Goal: Transaction & Acquisition: Purchase product/service

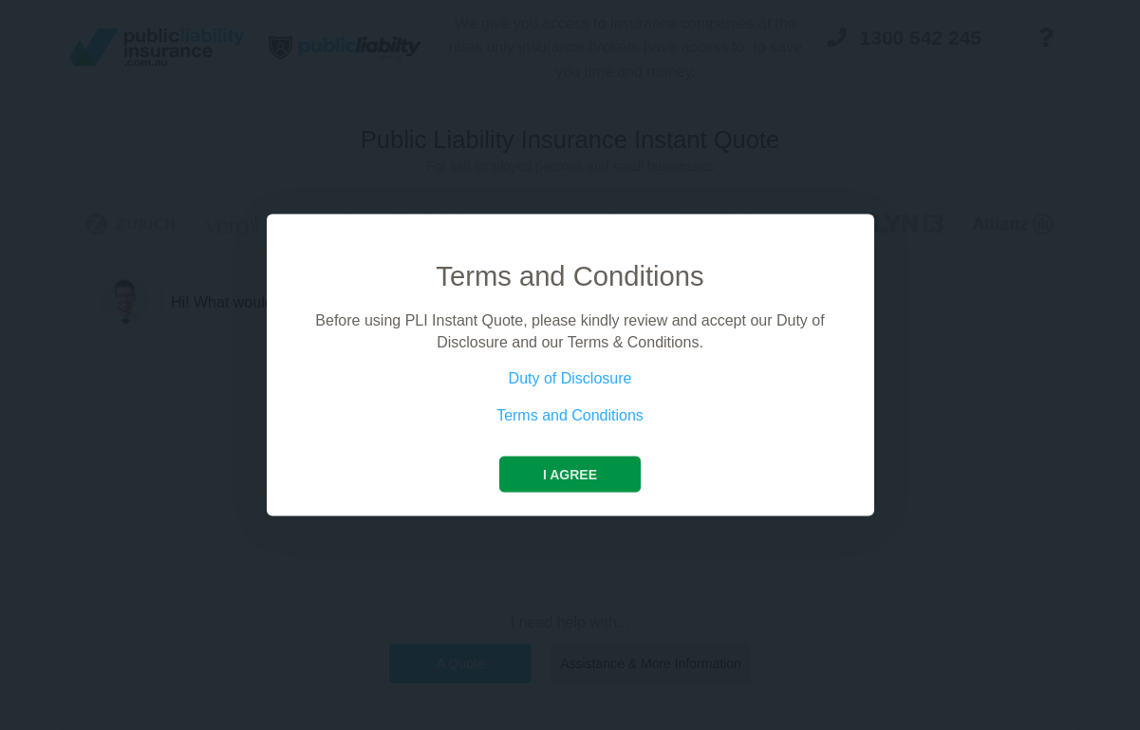
click at [615, 469] on button "I agree" at bounding box center [569, 475] width 141 height 36
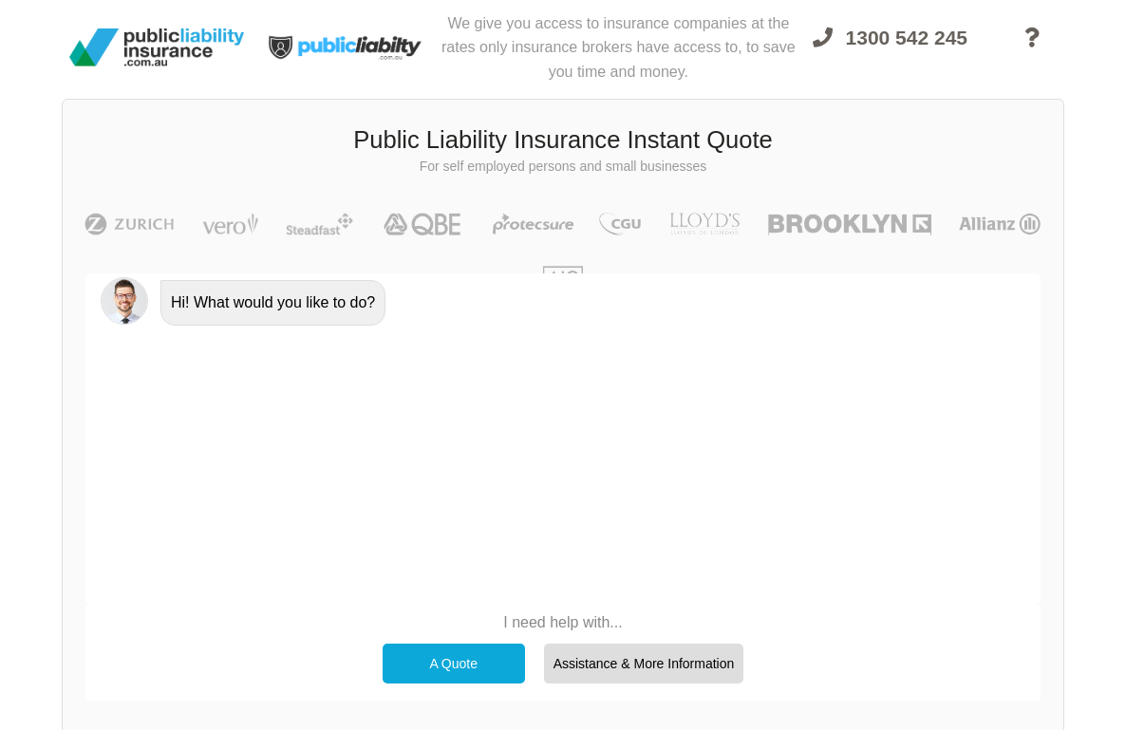
click at [499, 672] on div "A Quote" at bounding box center [454, 664] width 142 height 40
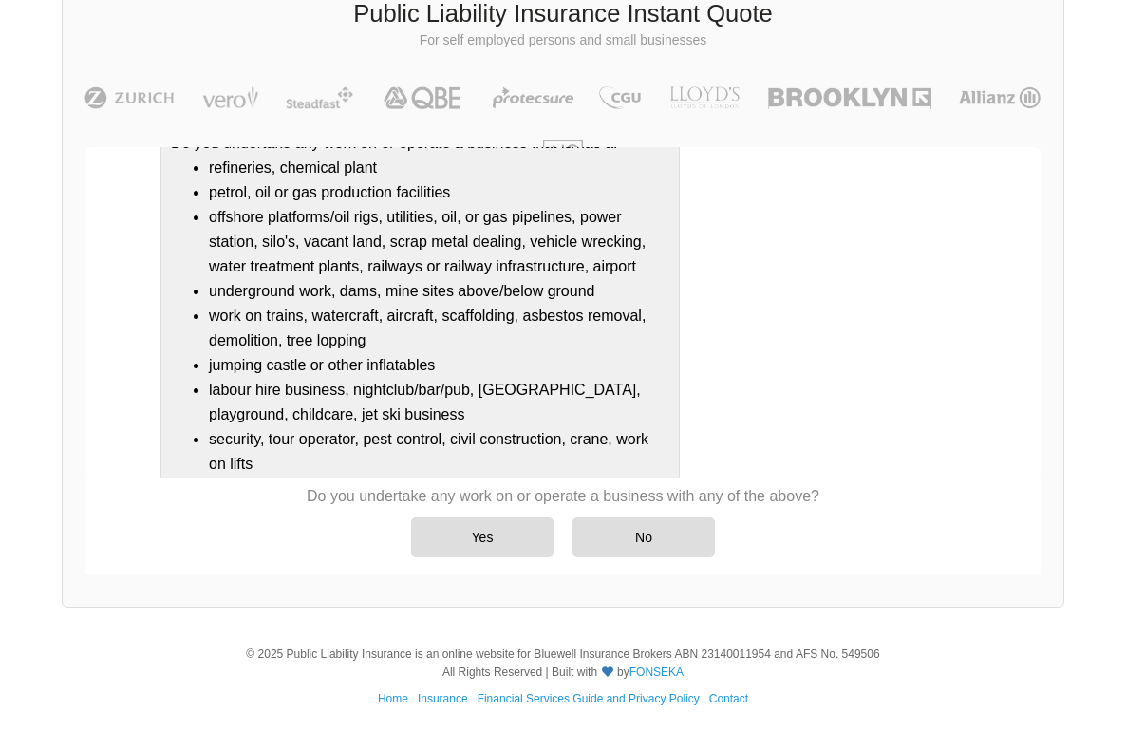
scroll to position [616, 0]
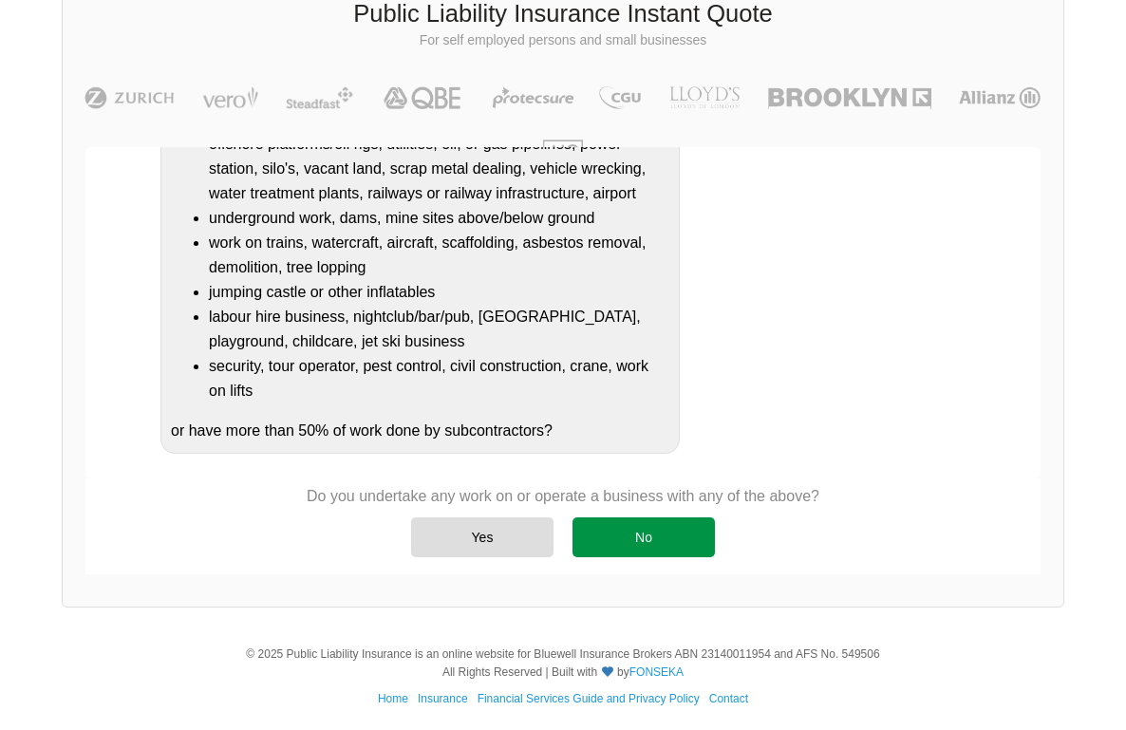
click at [645, 537] on div "No" at bounding box center [643, 537] width 142 height 40
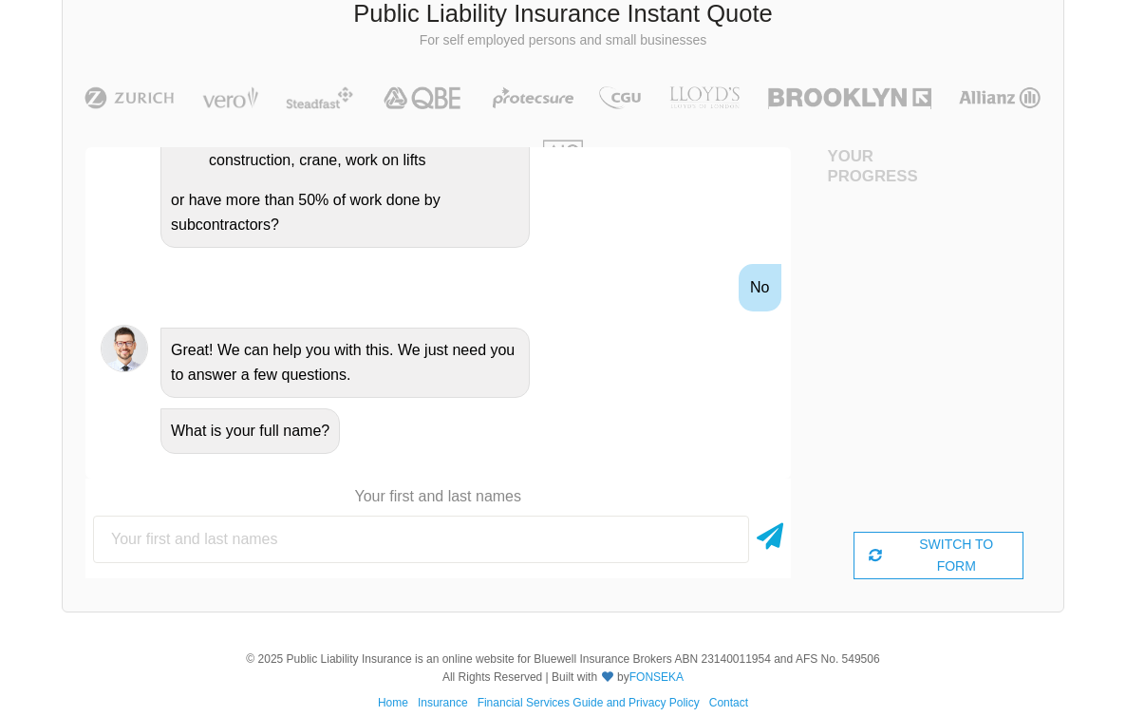
scroll to position [646, 0]
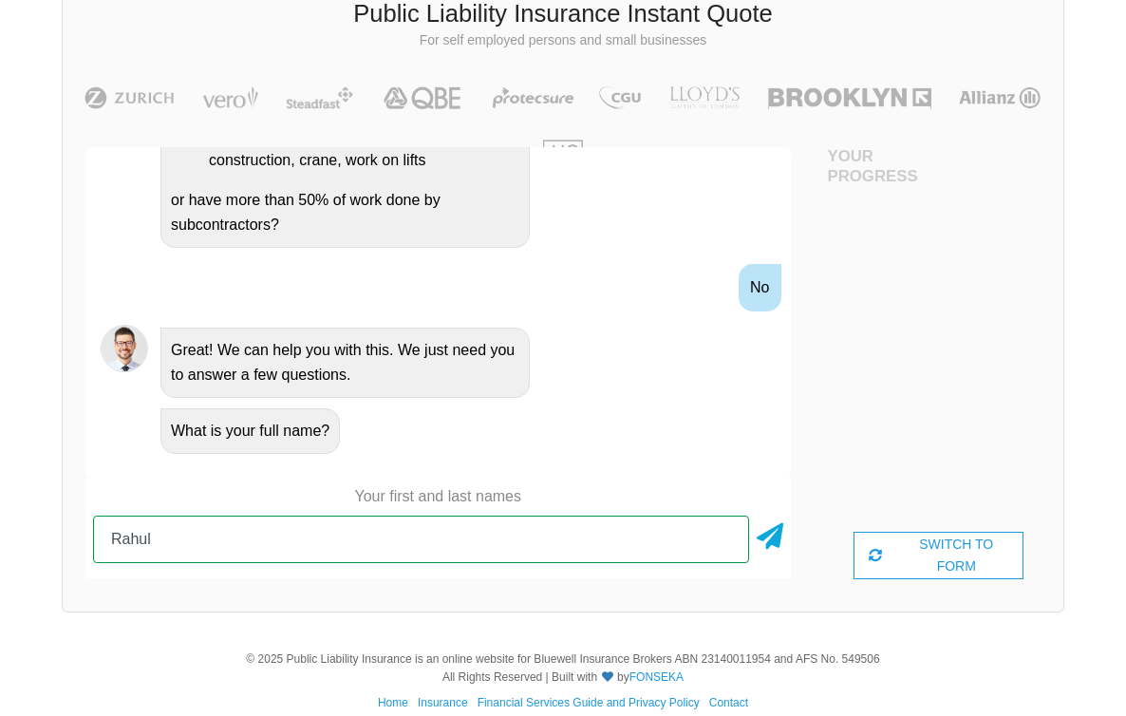
type input "[PERSON_NAME] [PERSON_NAME]"
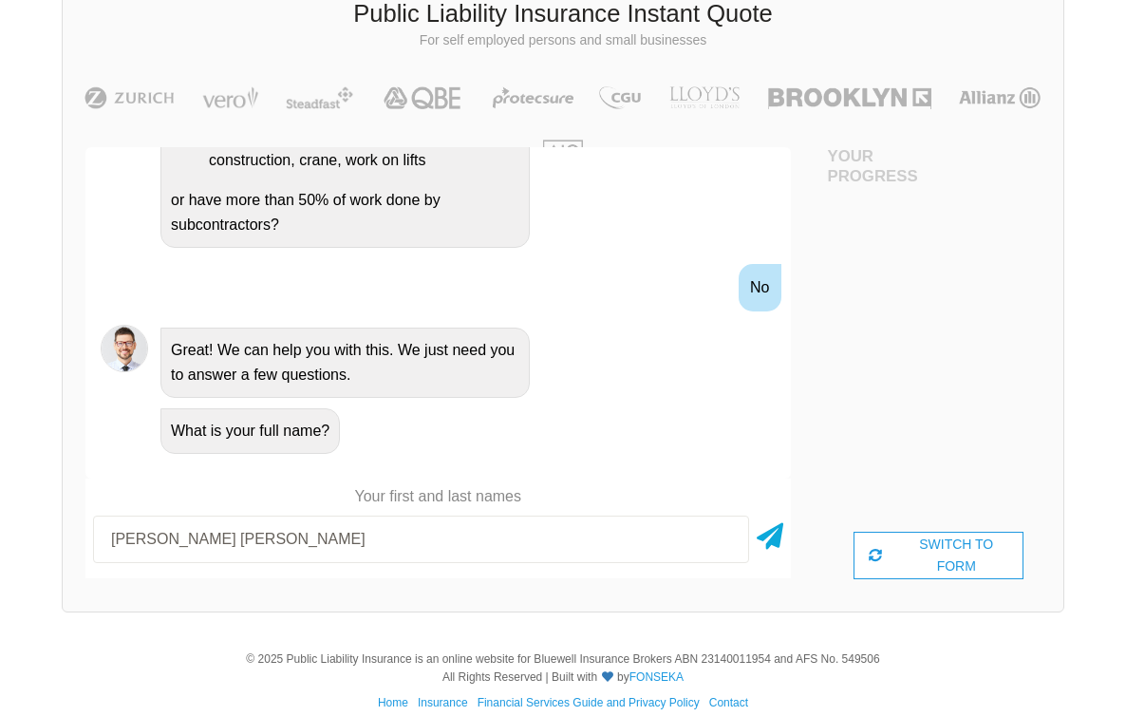
click at [719, 610] on div "Public Liability Insurance Instant Quote For self employed persons and small bu…" at bounding box center [563, 292] width 1002 height 640
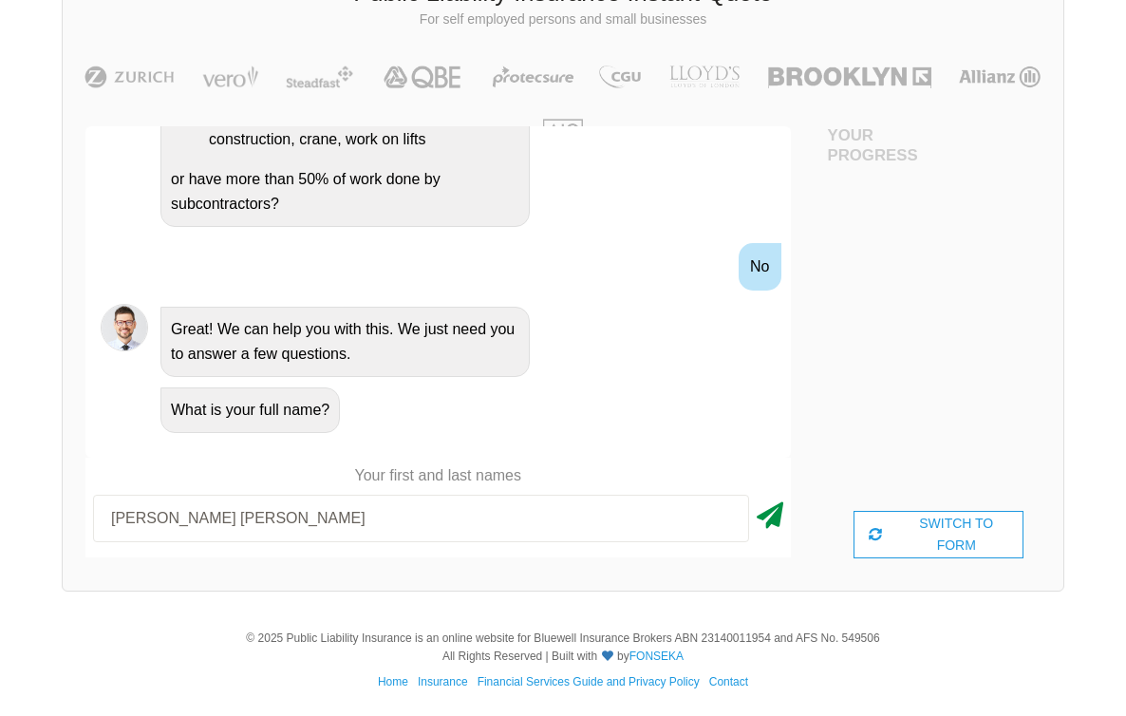
click at [757, 524] on icon at bounding box center [770, 512] width 27 height 34
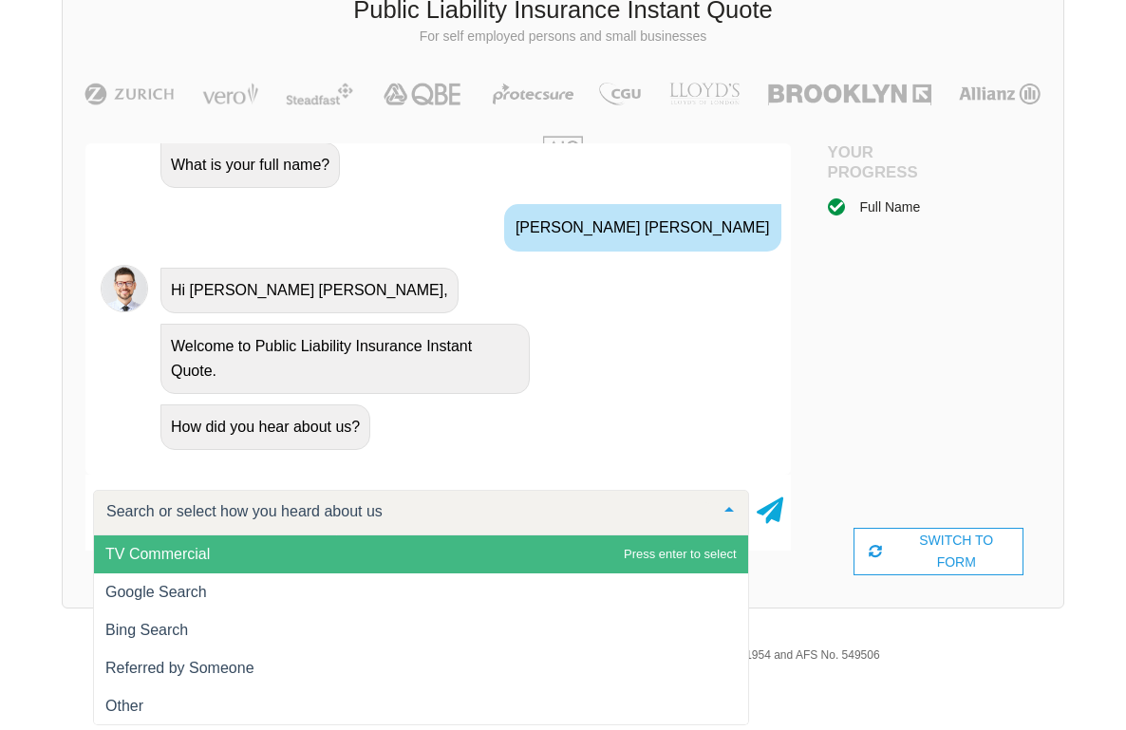
scroll to position [908, 0]
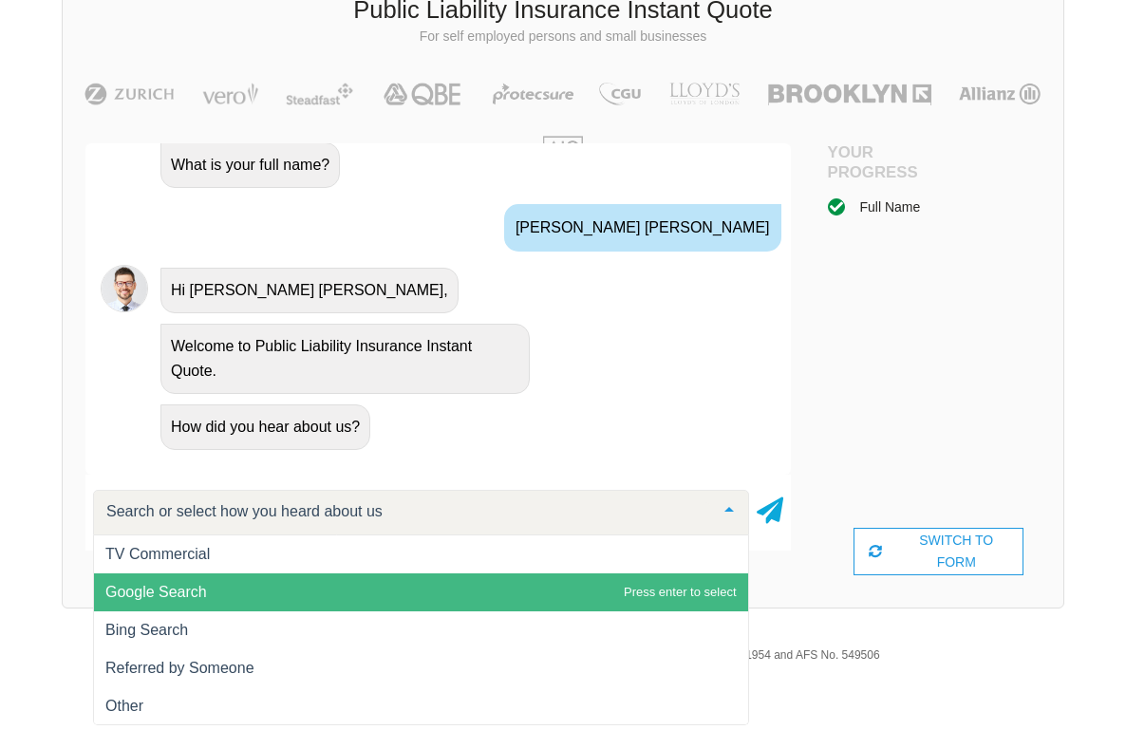
click at [466, 608] on span "Google Search" at bounding box center [421, 592] width 654 height 38
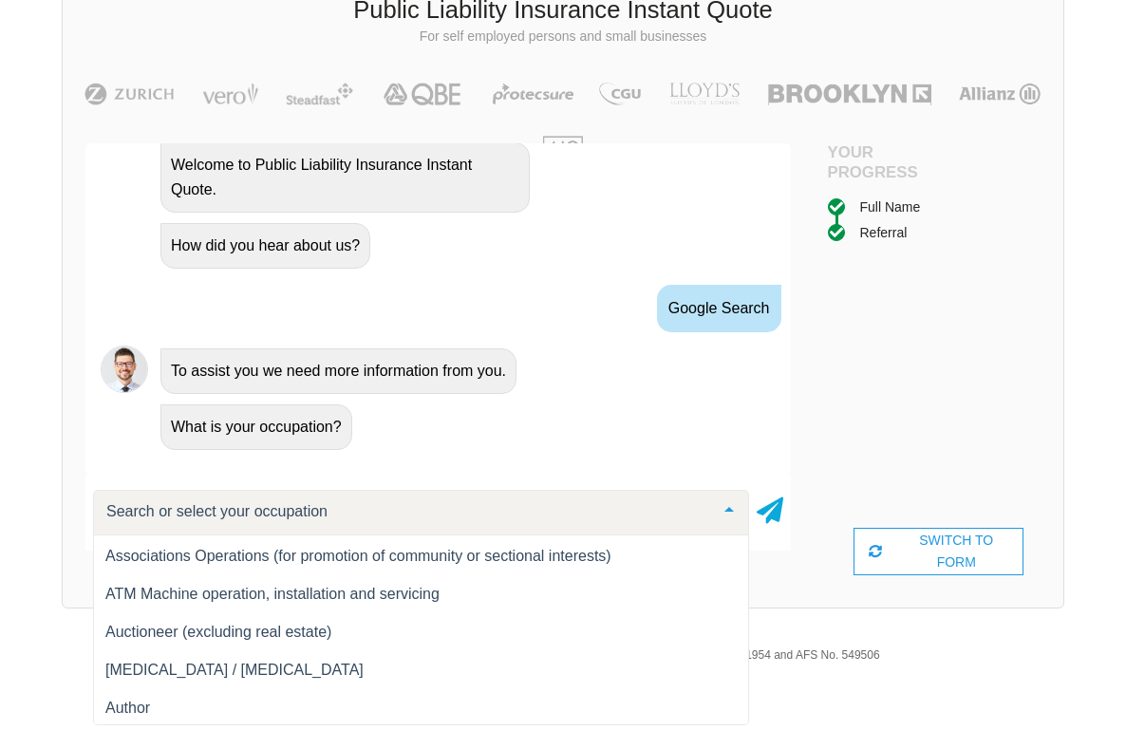
scroll to position [2436, 0]
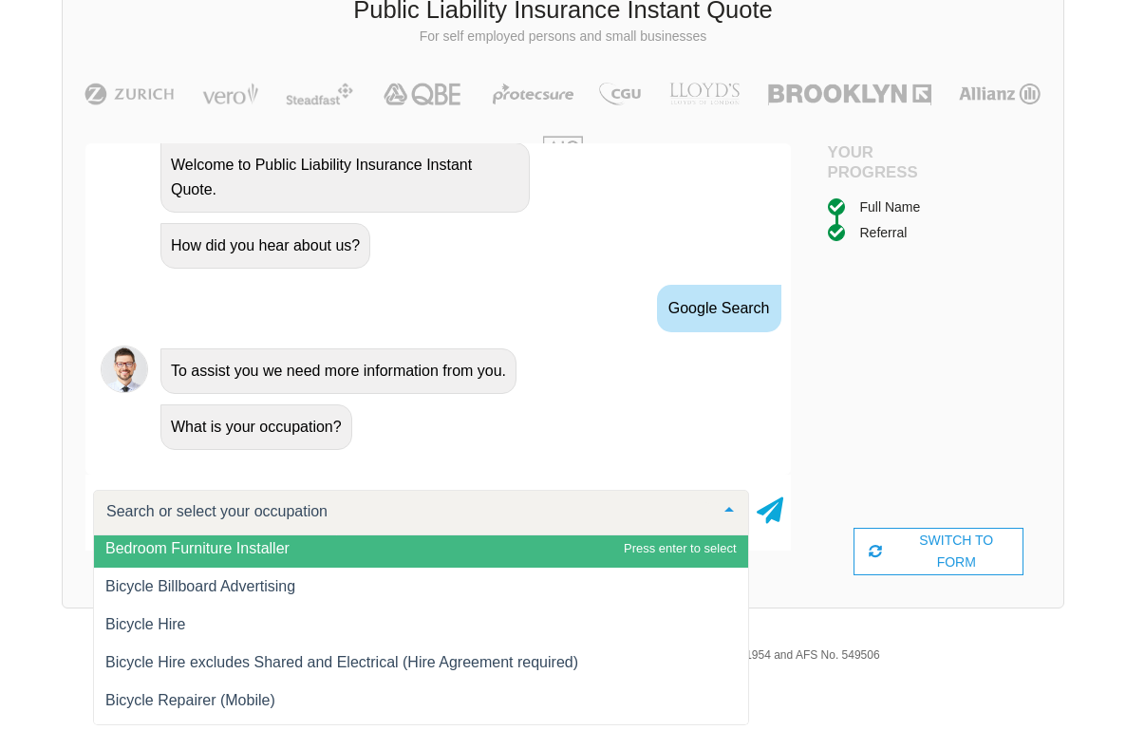
click at [392, 507] on input "text" at bounding box center [406, 511] width 608 height 19
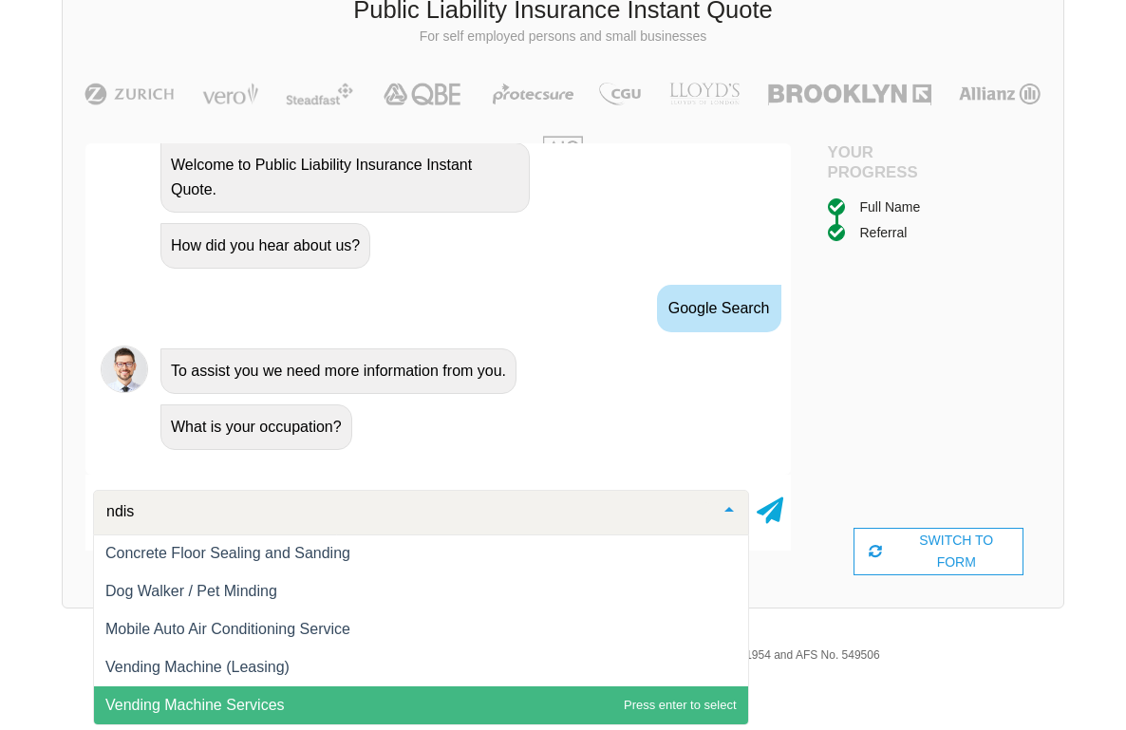
scroll to position [0, 0]
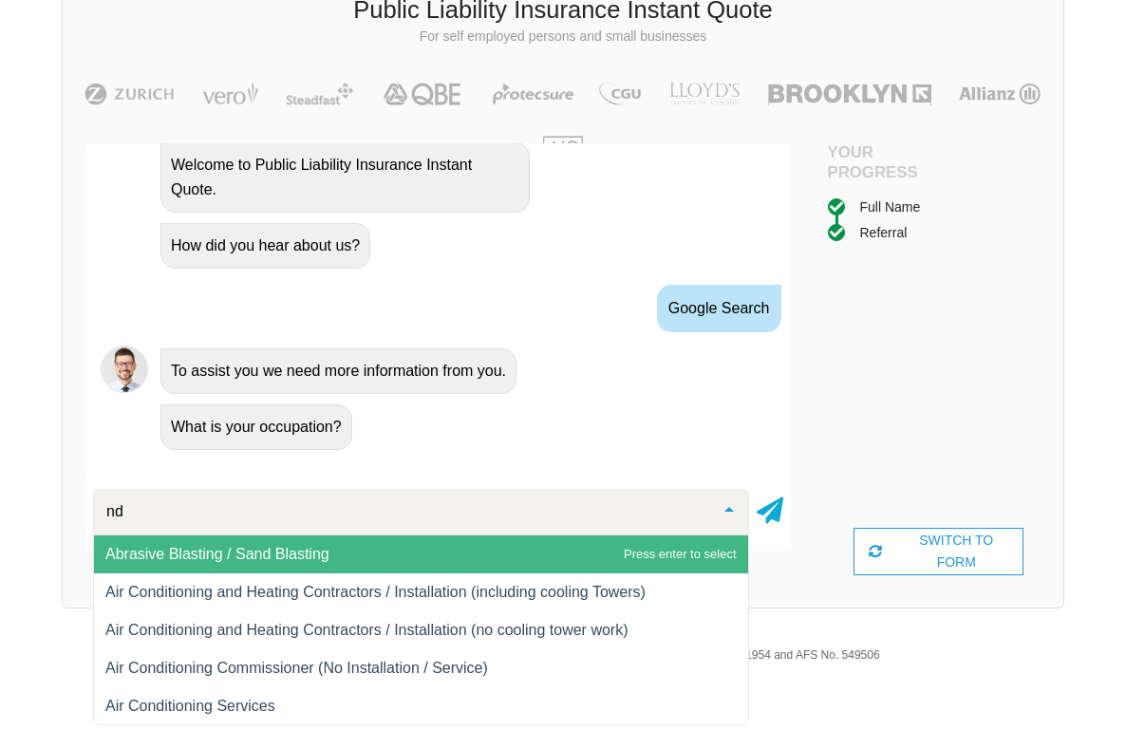
type input "n"
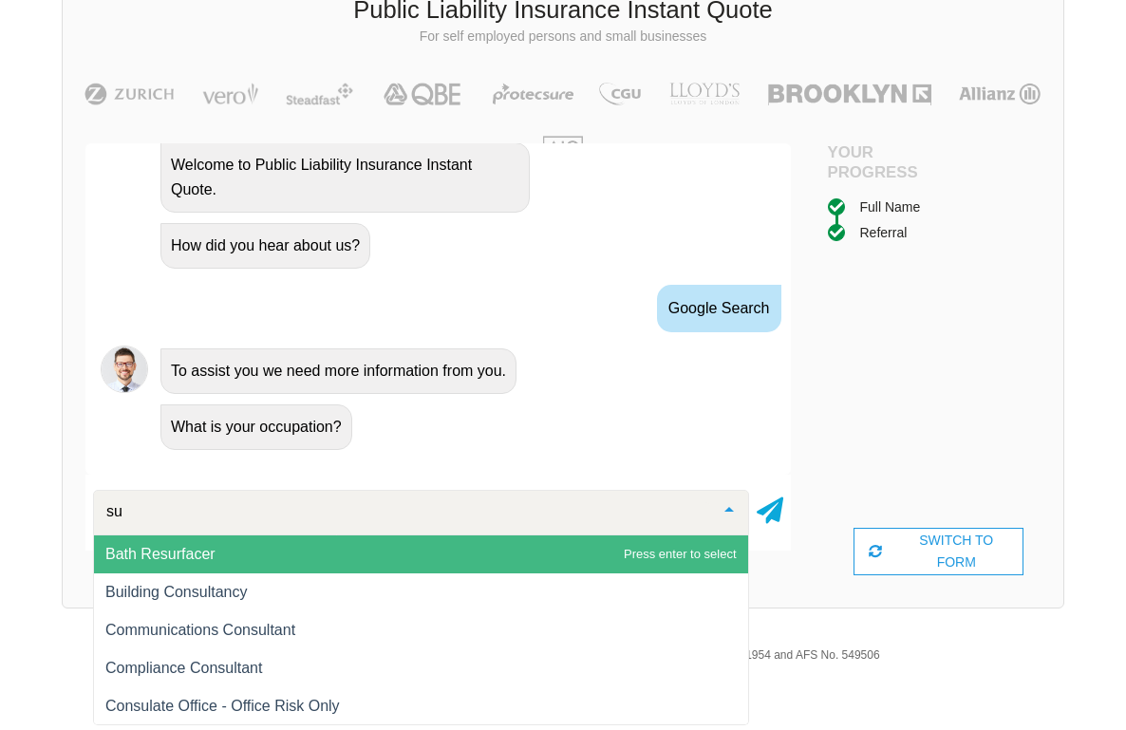
type input "s"
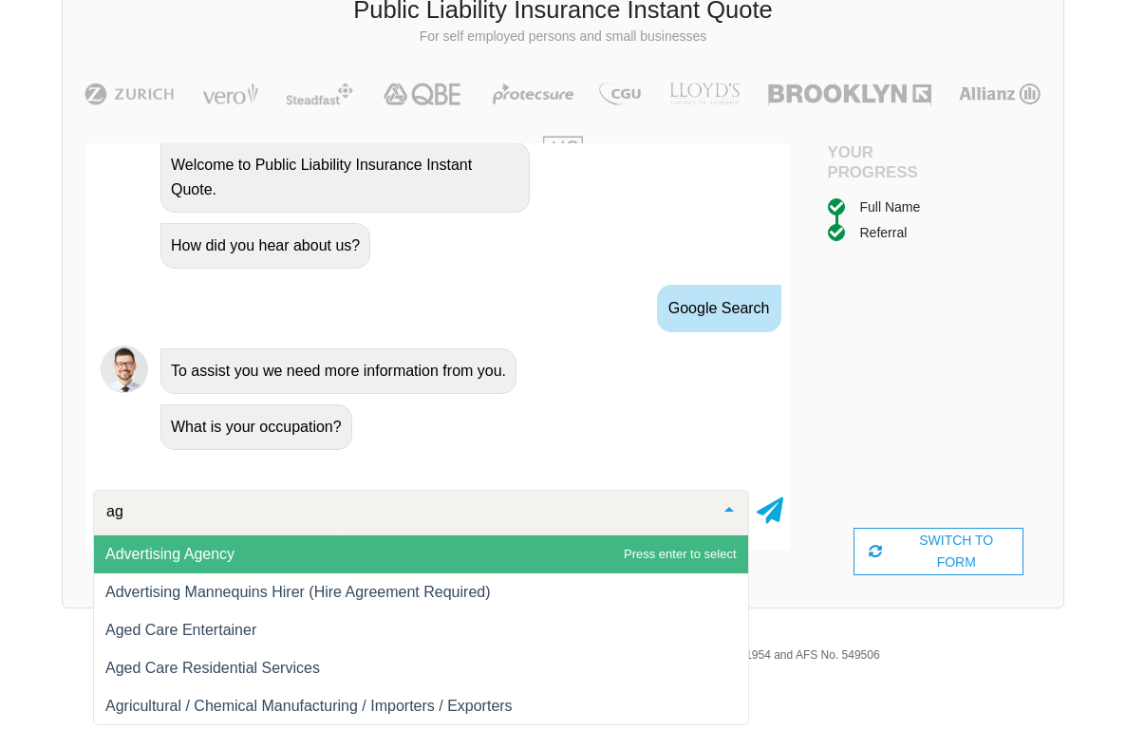
type input "a"
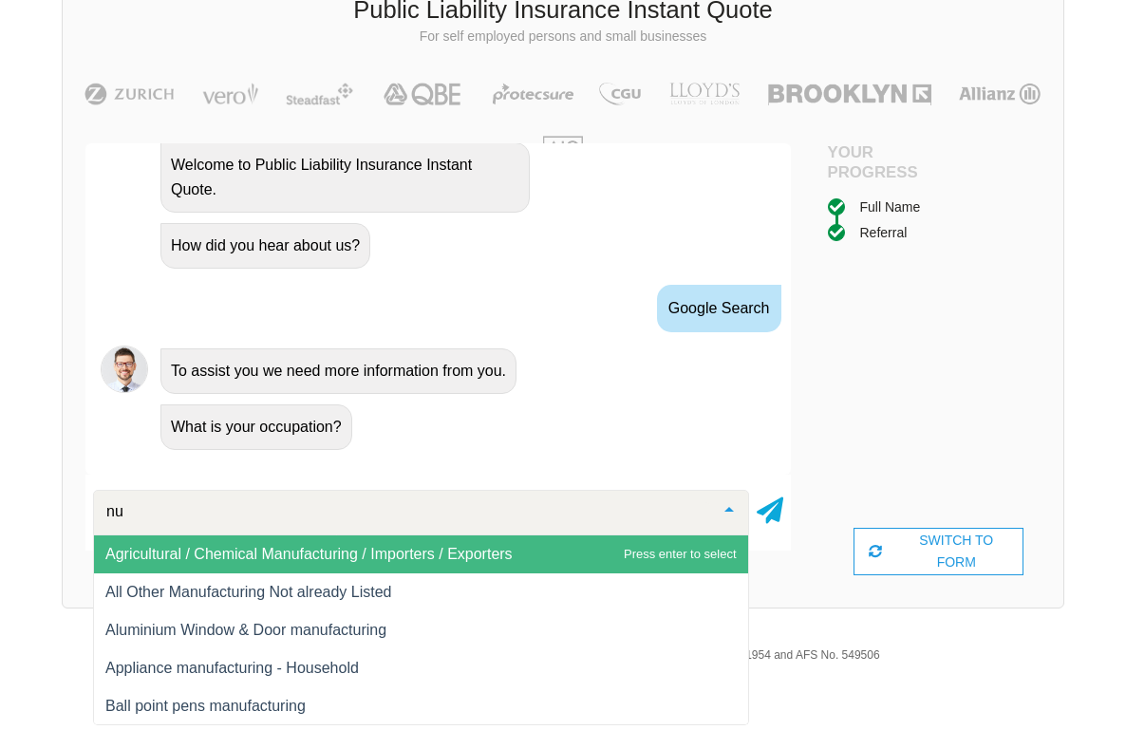
type input "nur"
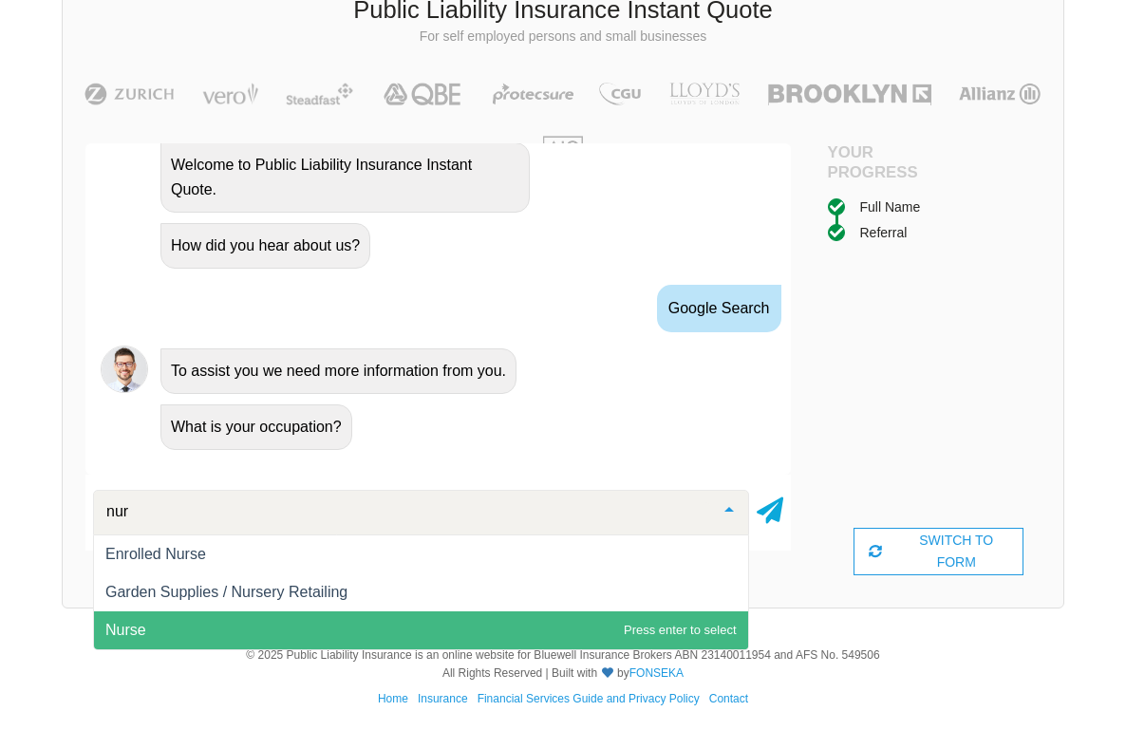
click at [229, 620] on span "Nurse" at bounding box center [421, 630] width 654 height 38
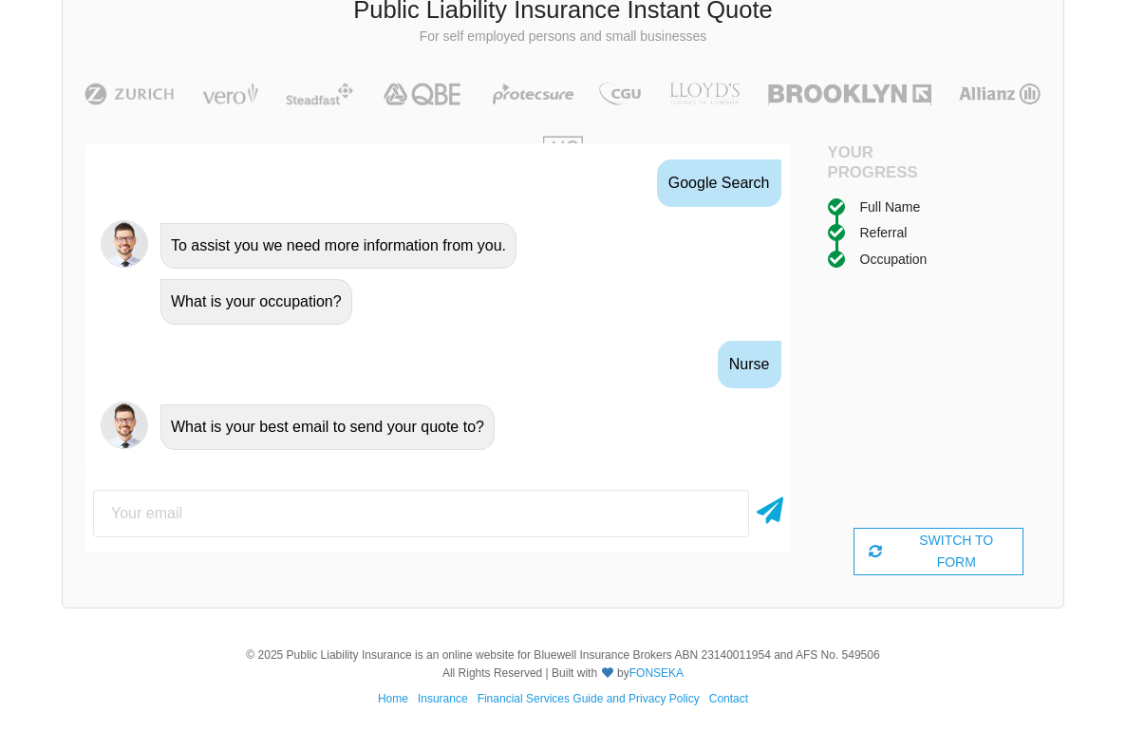
scroll to position [1215, 0]
type input "[EMAIL_ADDRESS][DOMAIN_NAME]"
click at [766, 518] on icon at bounding box center [770, 507] width 27 height 34
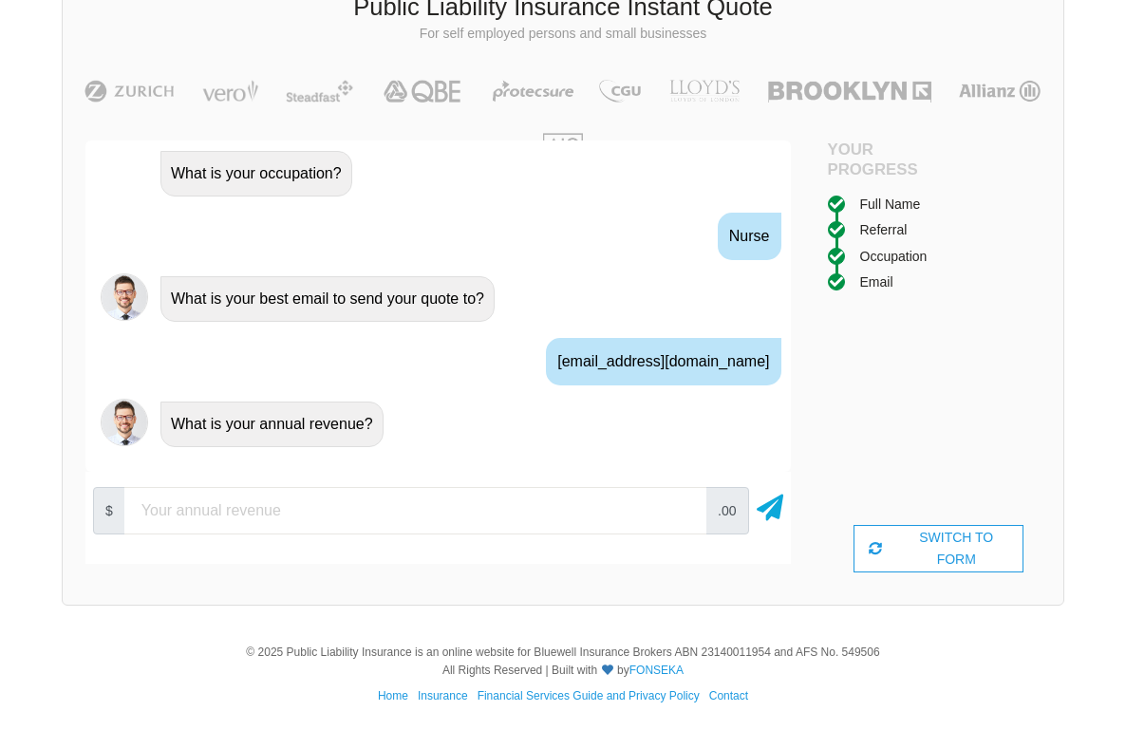
scroll to position [1267, 0]
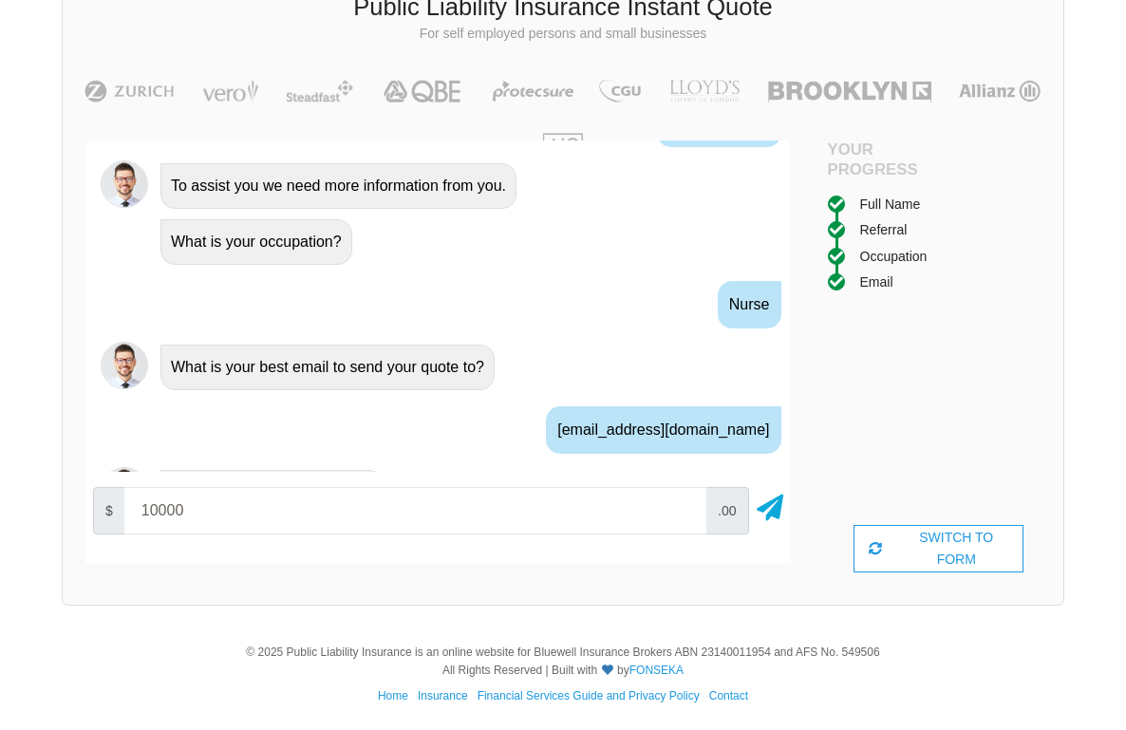
click at [684, 515] on input "10000" at bounding box center [415, 510] width 582 height 47
click at [683, 515] on input "10000" at bounding box center [415, 510] width 582 height 47
click at [683, 503] on input "20000" at bounding box center [415, 510] width 582 height 47
click at [683, 504] on input "30000" at bounding box center [415, 510] width 582 height 47
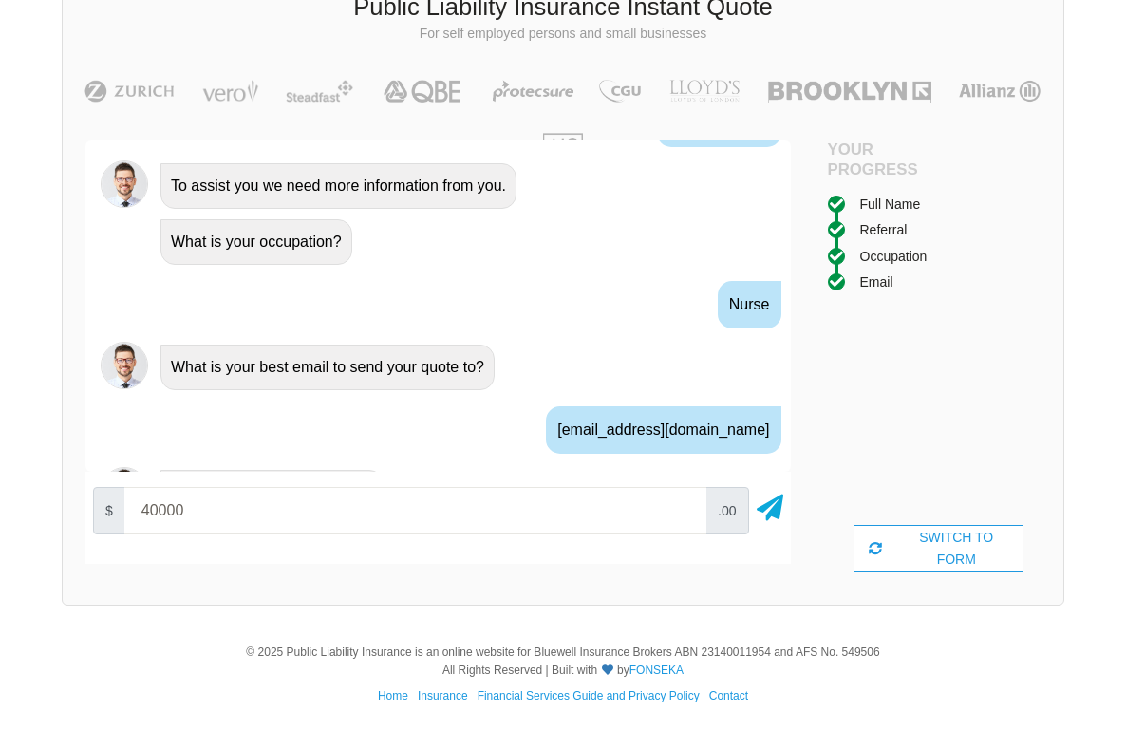
click at [683, 504] on input "40000" at bounding box center [415, 510] width 582 height 47
click at [683, 504] on input "50000" at bounding box center [415, 510] width 582 height 47
click at [683, 504] on input "60000" at bounding box center [415, 510] width 582 height 47
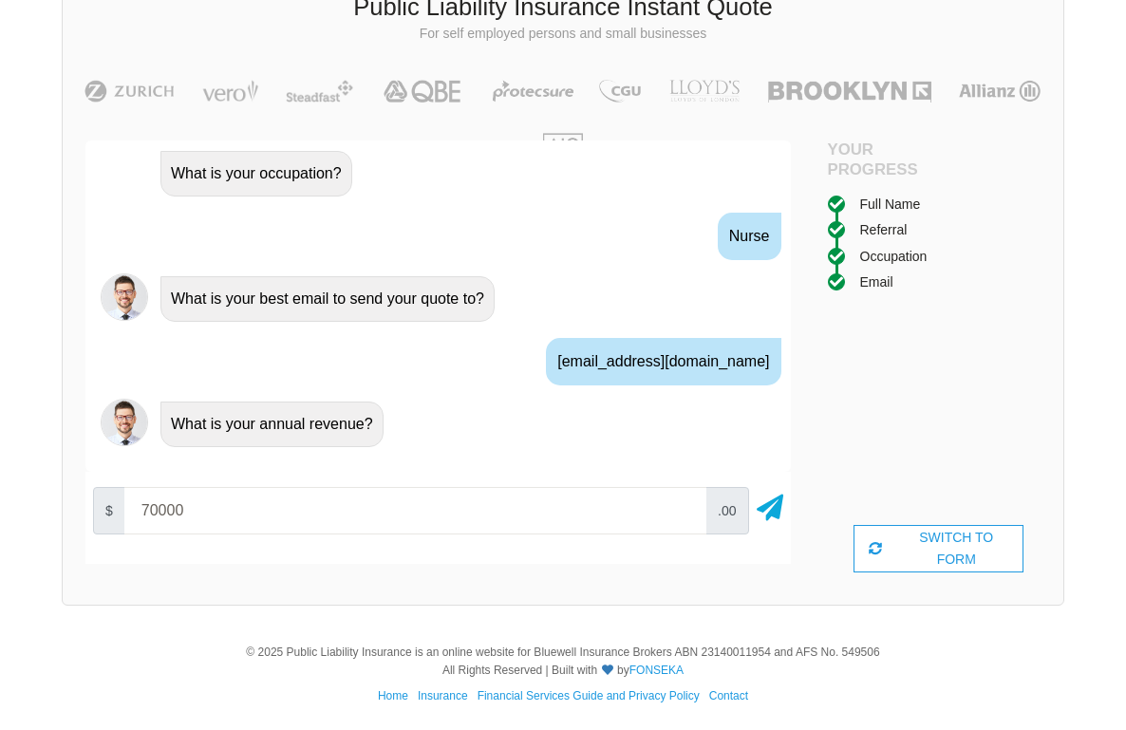
click at [684, 503] on input "70000" at bounding box center [415, 510] width 582 height 47
click at [684, 503] on input "80000" at bounding box center [415, 510] width 582 height 47
click at [684, 503] on input "90000" at bounding box center [415, 510] width 582 height 47
type input "100000"
click at [684, 503] on input "100000" at bounding box center [415, 510] width 582 height 47
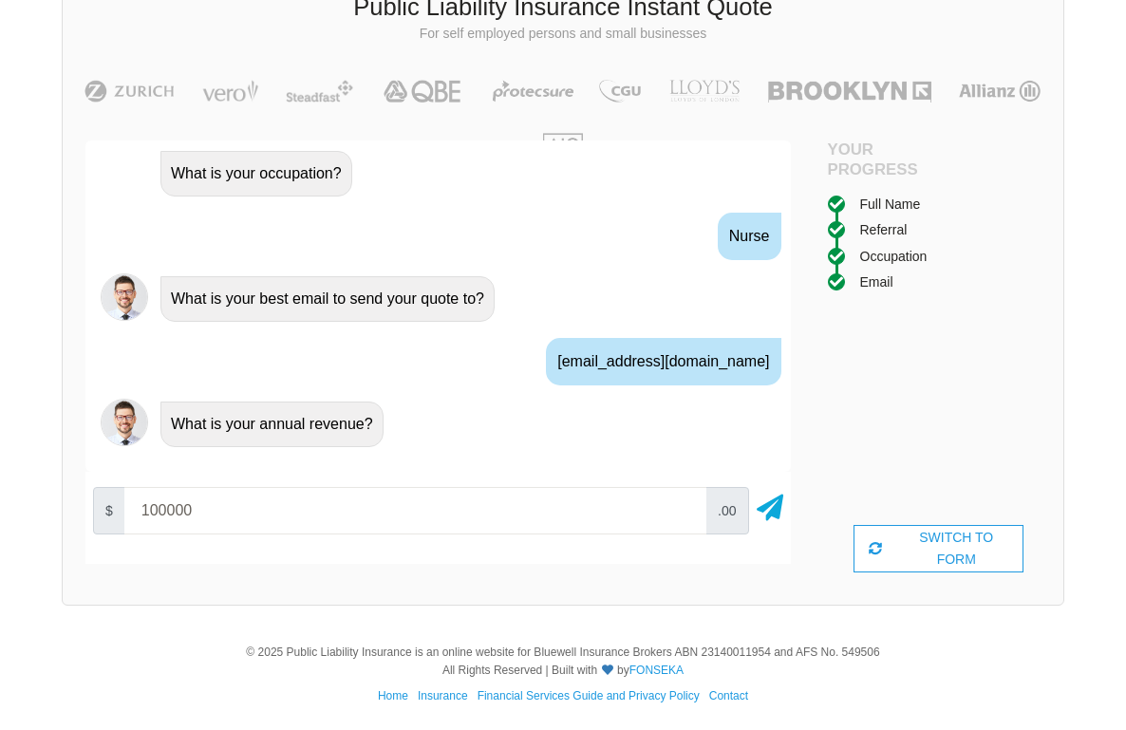
click at [750, 504] on div "$ 100000 .00" at bounding box center [437, 510] width 705 height 63
click at [766, 508] on icon at bounding box center [770, 504] width 27 height 34
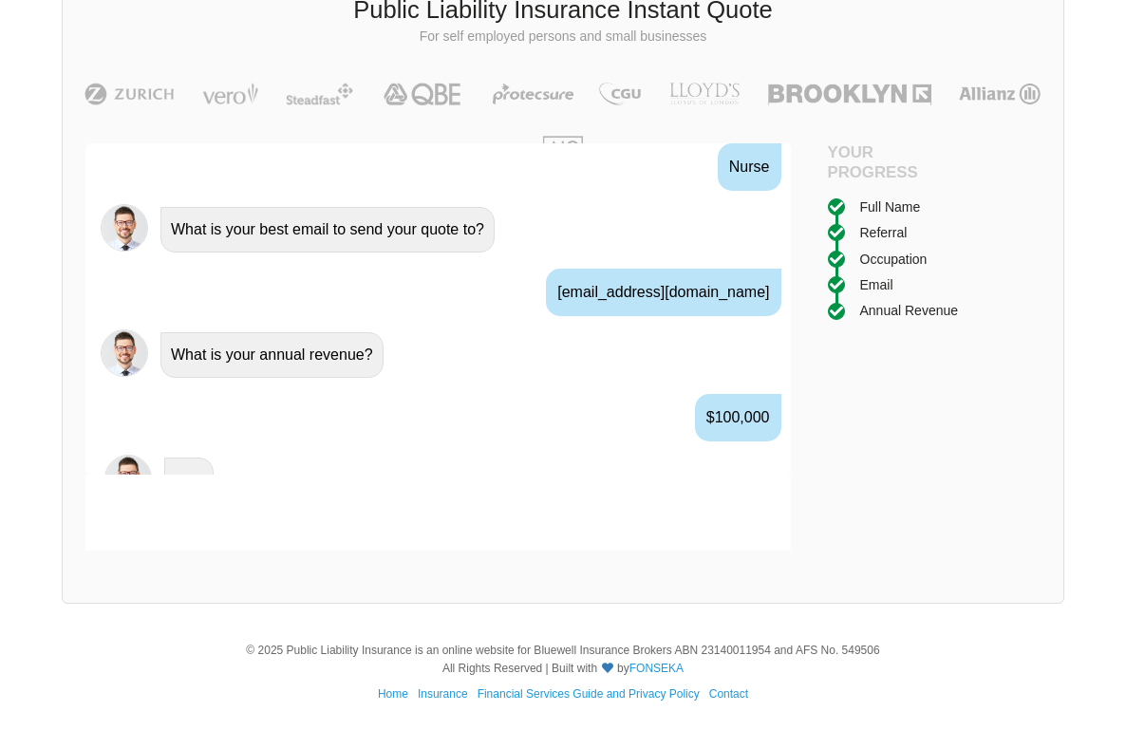
scroll to position [1466, 0]
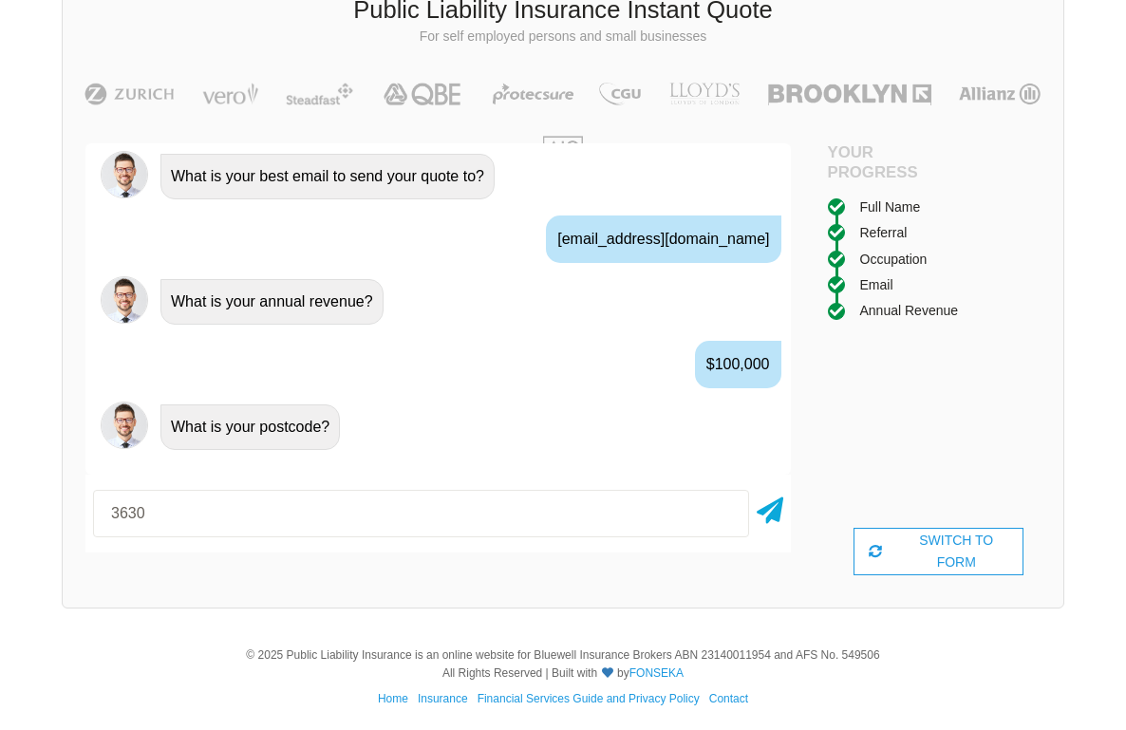
type input "3630"
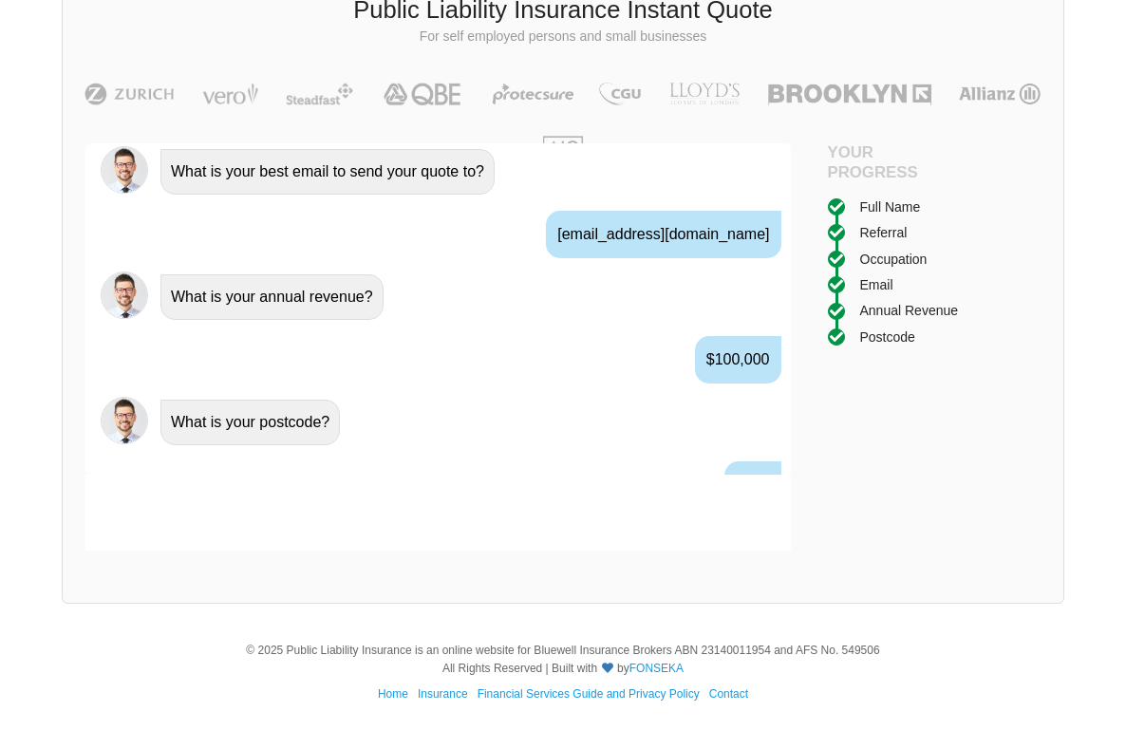
scroll to position [1591, 0]
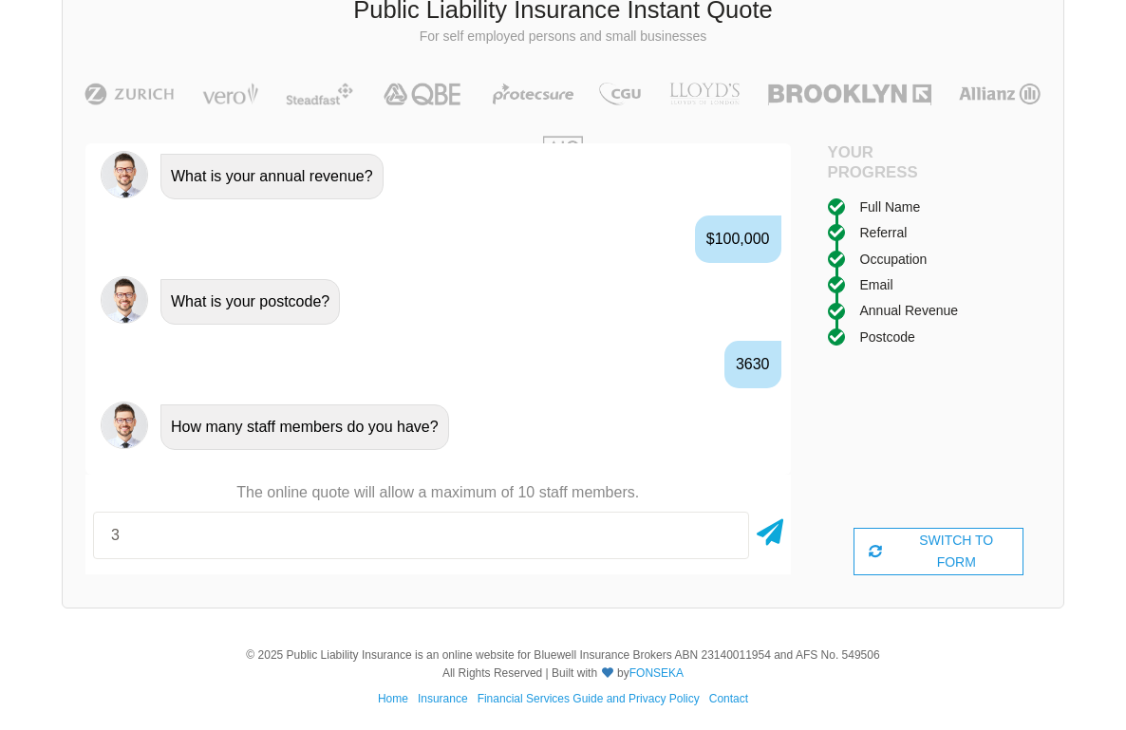
type input "3"
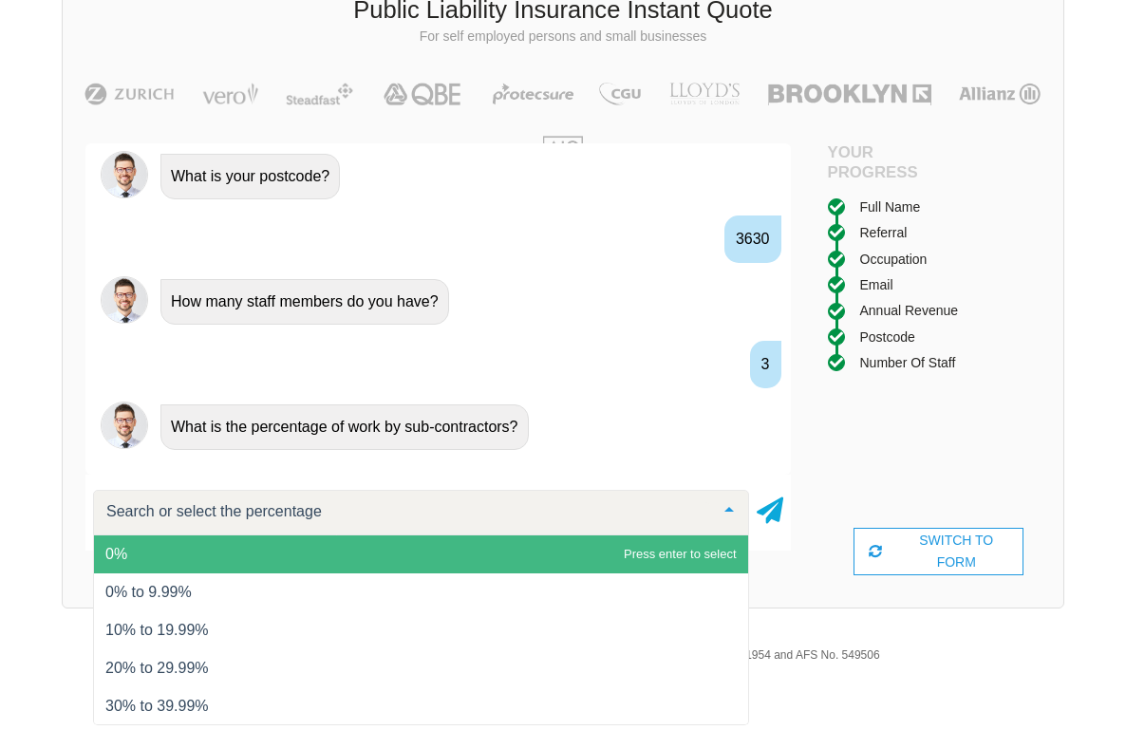
scroll to position [1741, 0]
click at [384, 568] on span "0%" at bounding box center [421, 554] width 654 height 38
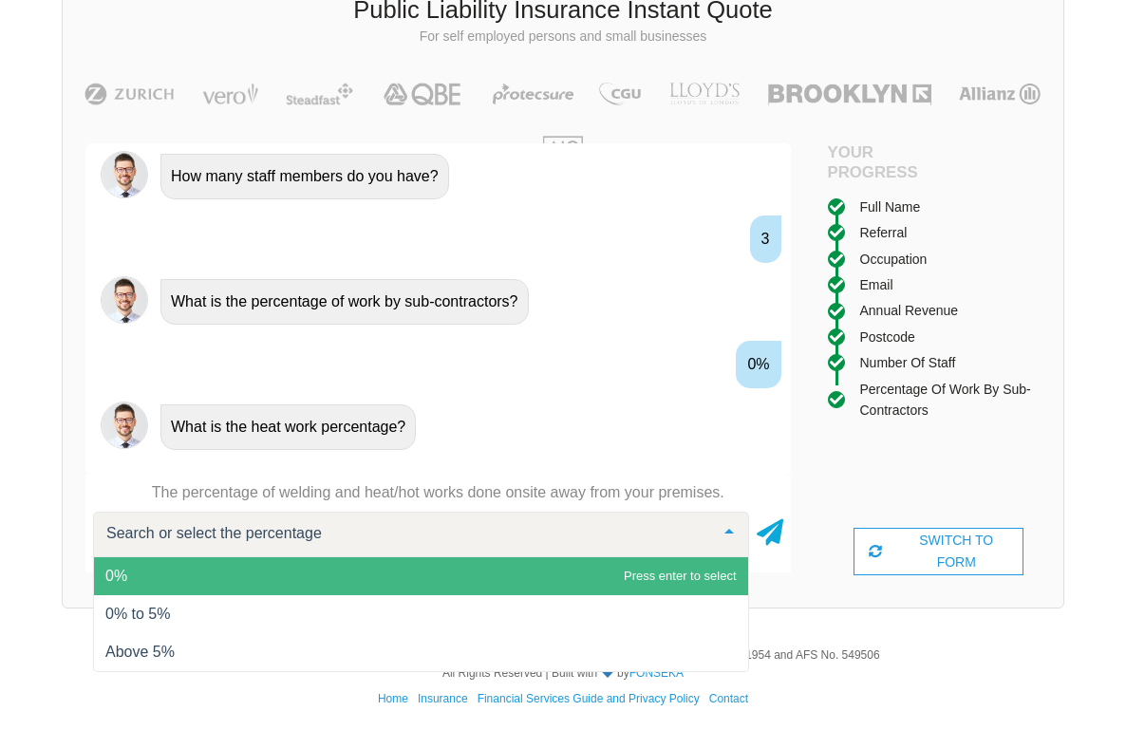
scroll to position [1866, 0]
click at [369, 576] on span "0%" at bounding box center [421, 576] width 654 height 38
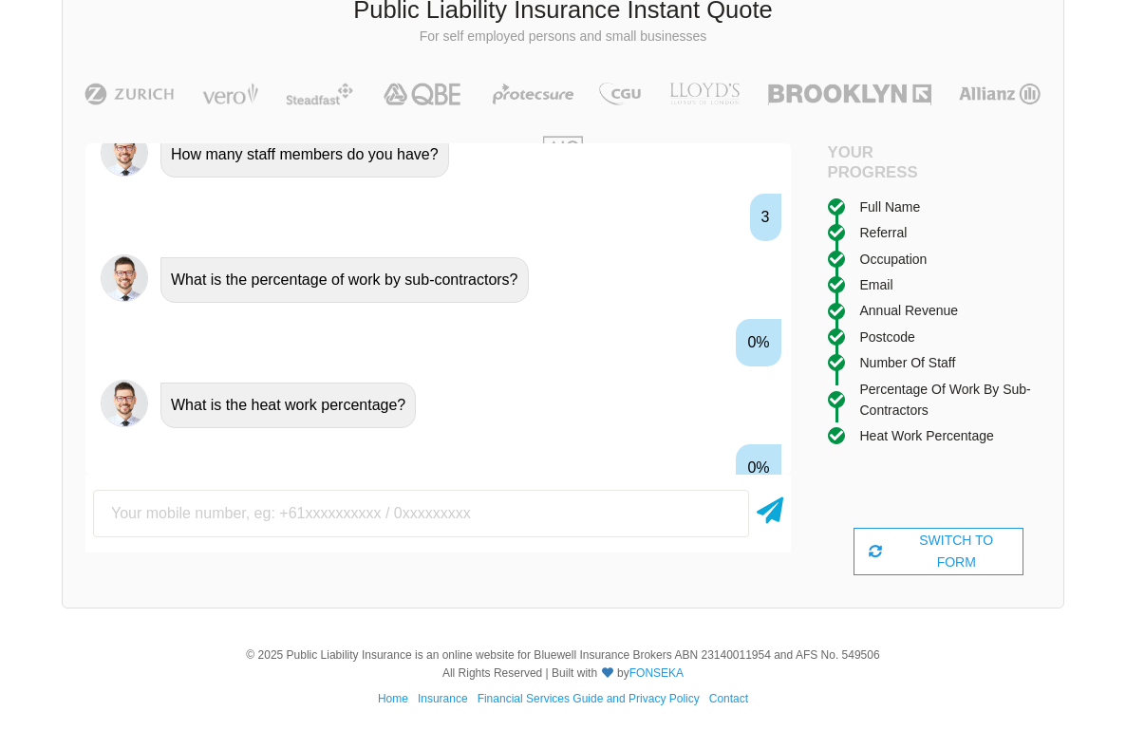
scroll to position [1992, 0]
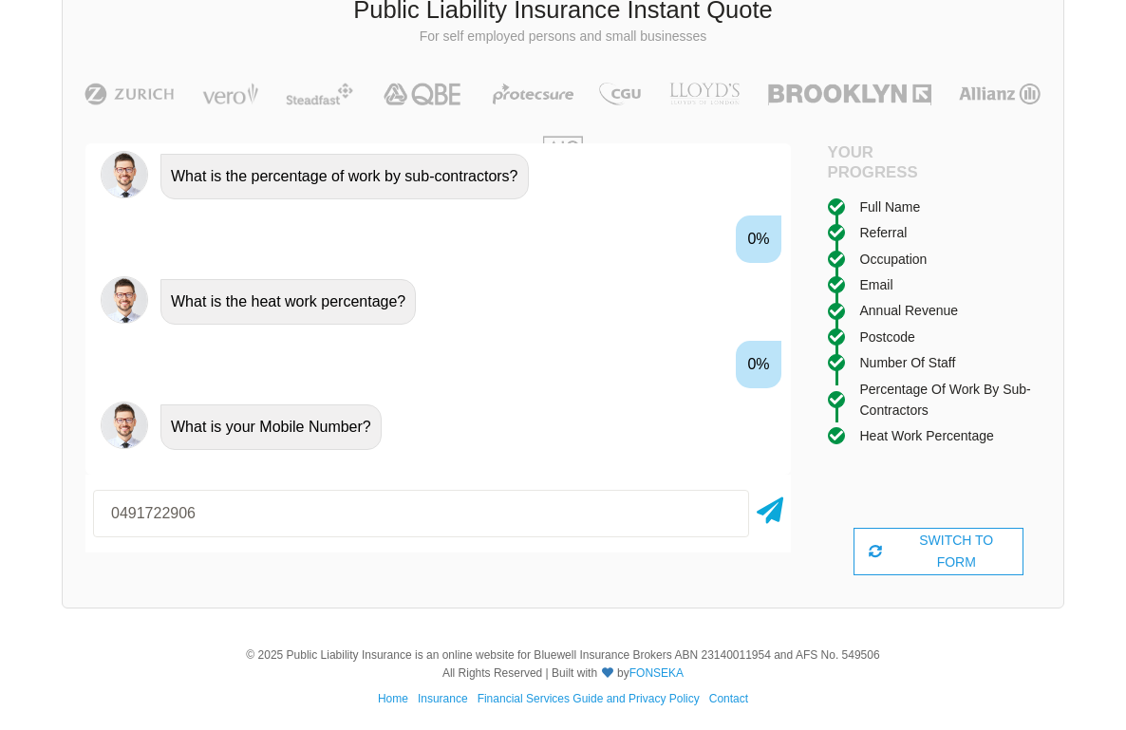
type input "0491722906"
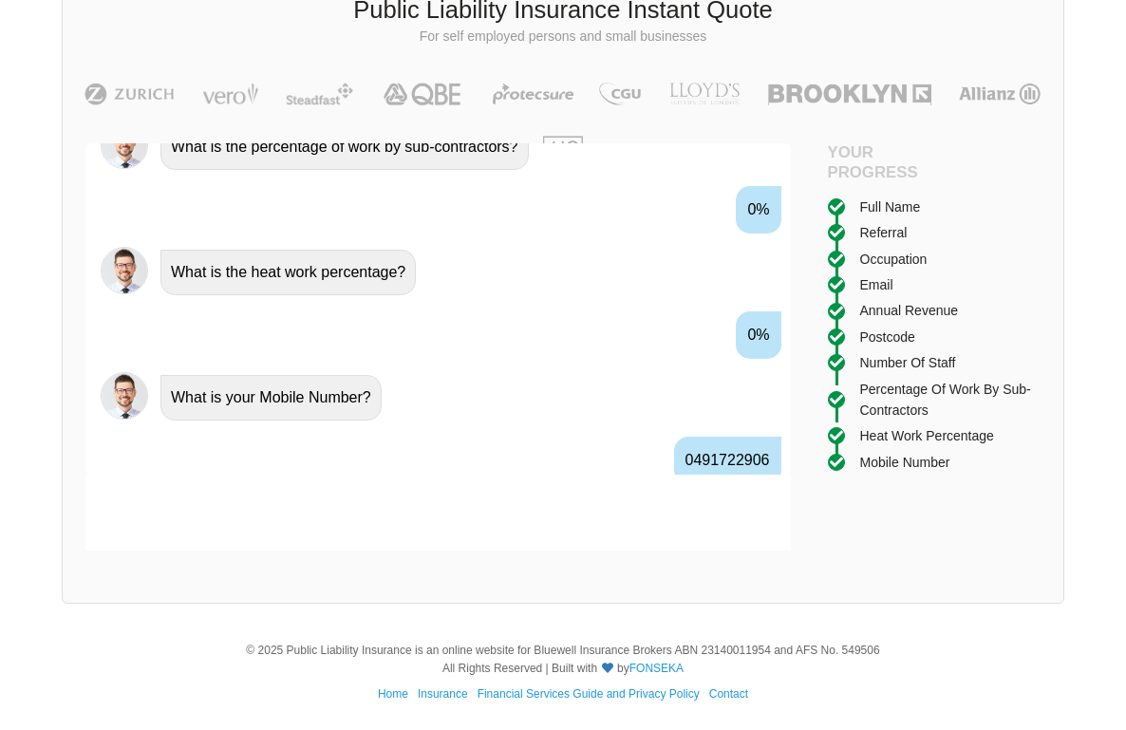
scroll to position [2117, 0]
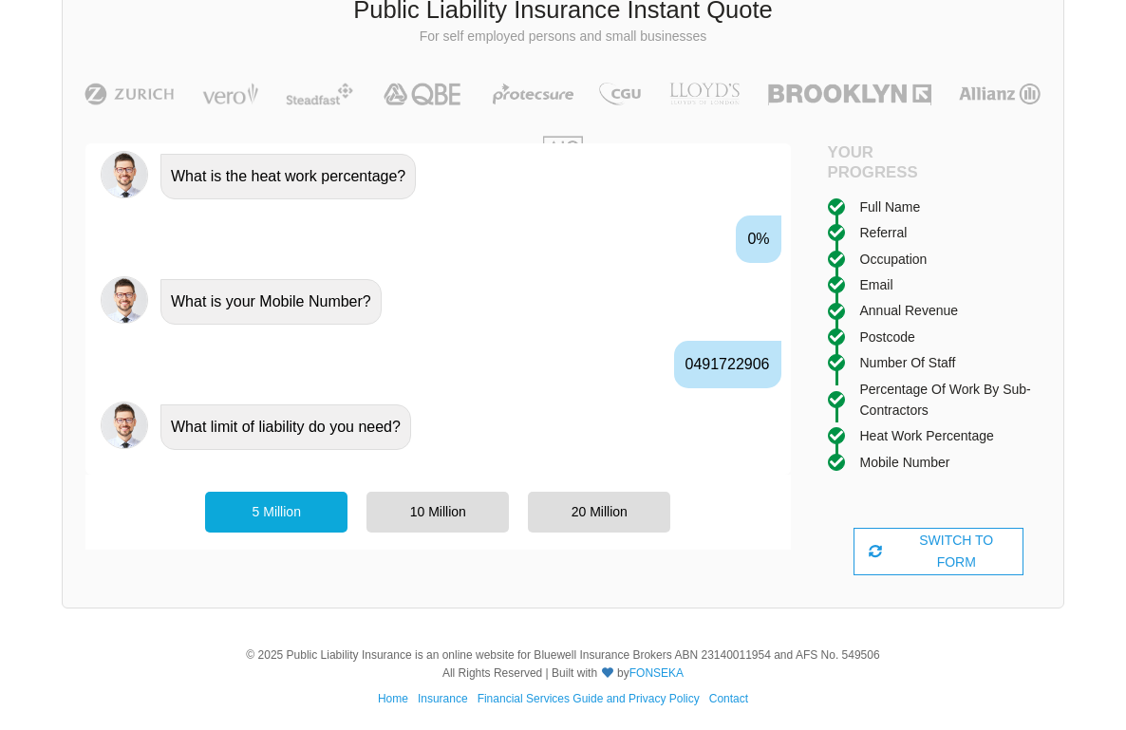
click at [320, 524] on div "5 Million" at bounding box center [276, 512] width 142 height 40
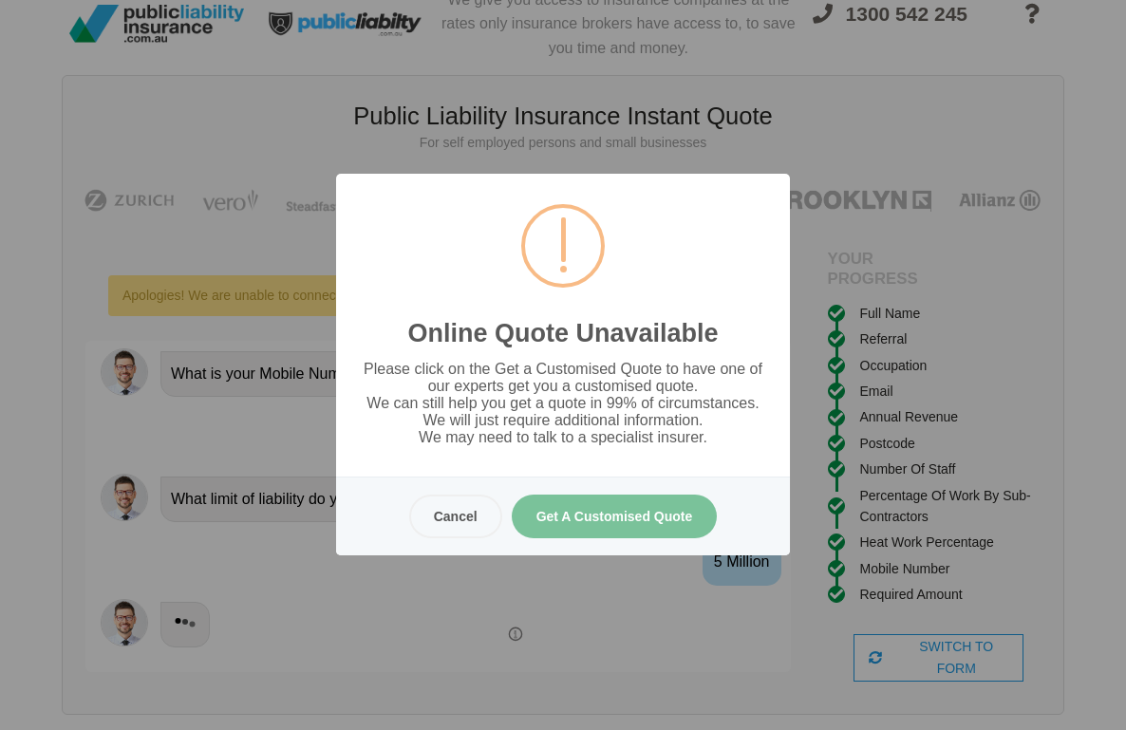
scroll to position [0, 0]
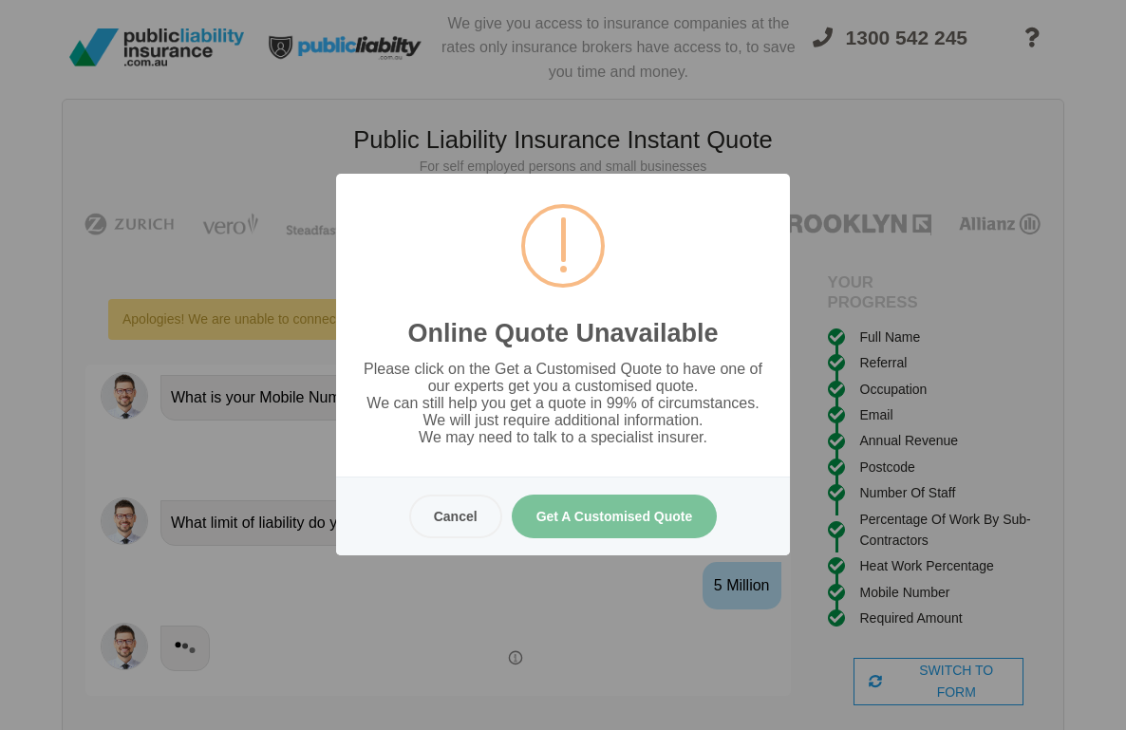
click at [646, 519] on button "Get A Customised Quote" at bounding box center [615, 517] width 206 height 44
